Goal: Information Seeking & Learning: Learn about a topic

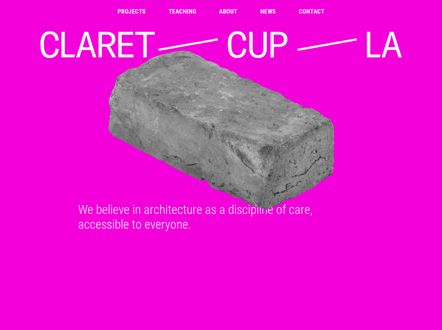
click at [133, 12] on link "Projects" at bounding box center [132, 11] width 28 height 6
click at [222, 12] on link "About" at bounding box center [228, 11] width 18 height 6
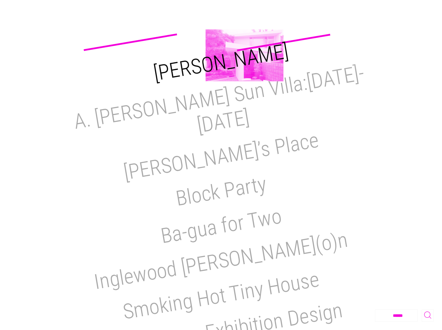
scroll to position [52, 0]
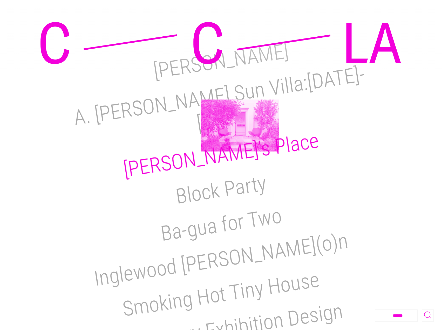
click at [240, 128] on h2 "[PERSON_NAME]’s Place" at bounding box center [221, 155] width 199 height 54
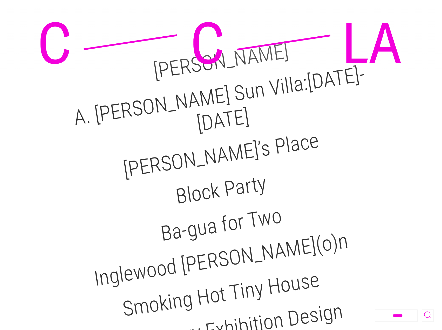
drag, startPoint x: 215, startPoint y: 44, endPoint x: 210, endPoint y: 44, distance: 5.5
